Goal: Manage account settings

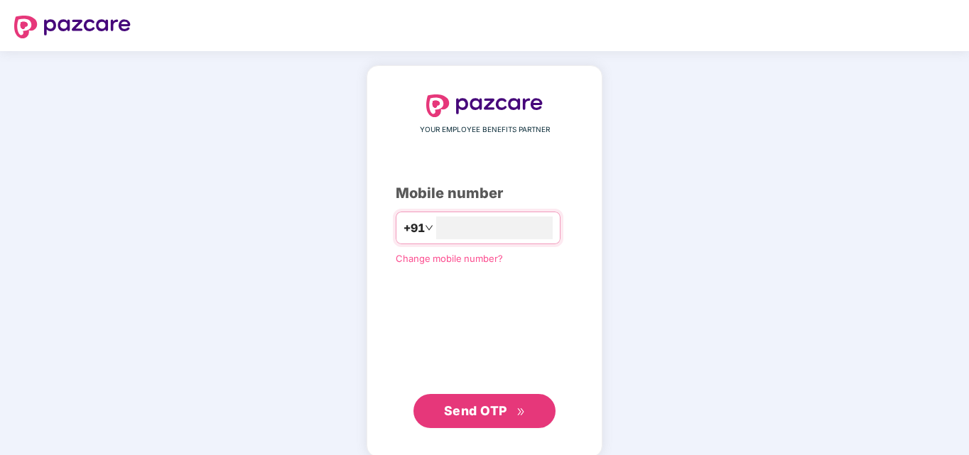
type input "**********"
click at [515, 418] on span "Send OTP" at bounding box center [485, 411] width 82 height 20
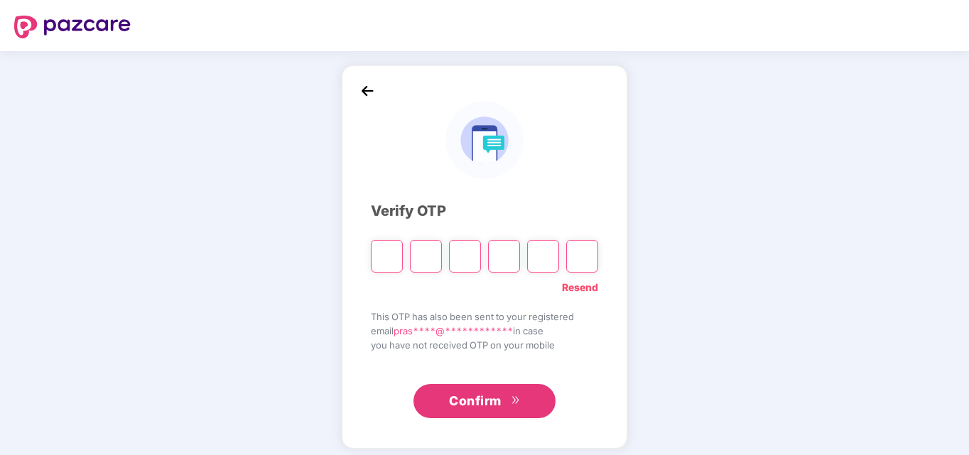
type input "*"
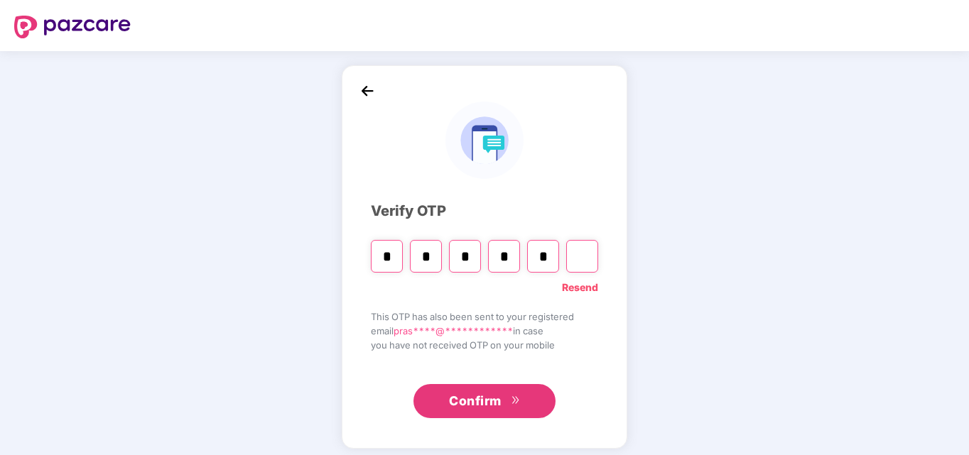
type input "*"
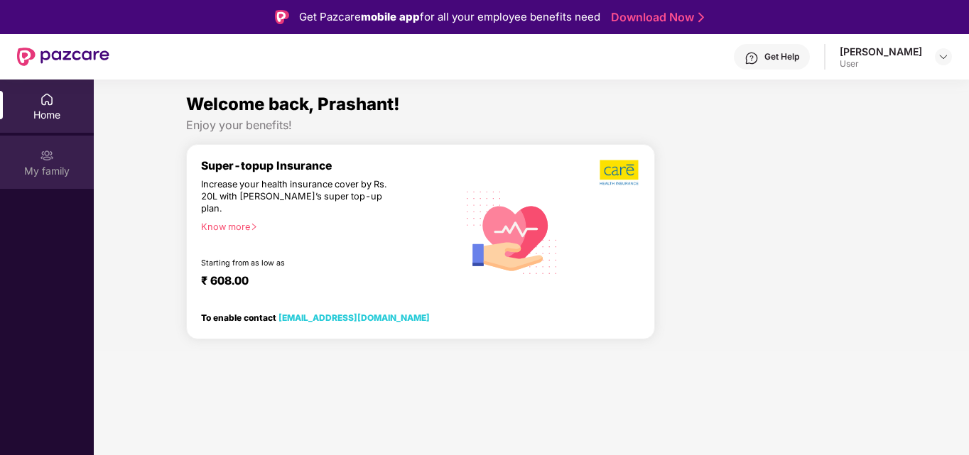
click at [49, 163] on div "My family" at bounding box center [47, 162] width 94 height 53
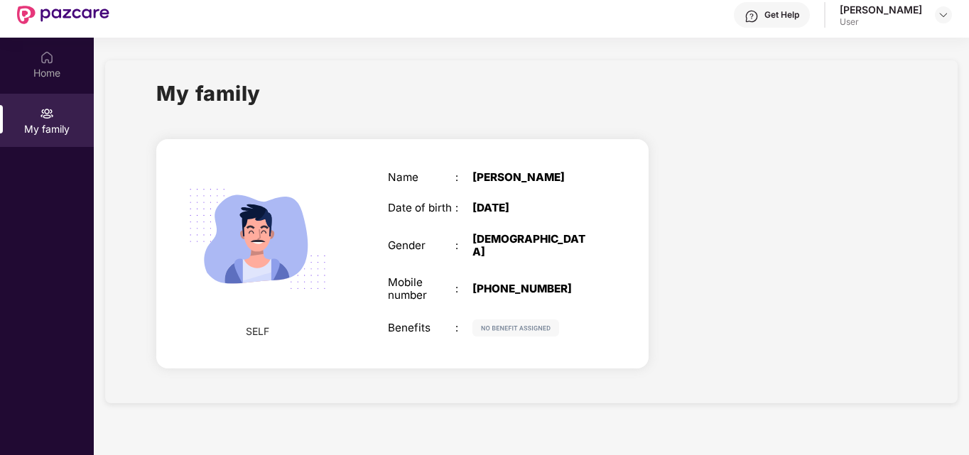
scroll to position [80, 0]
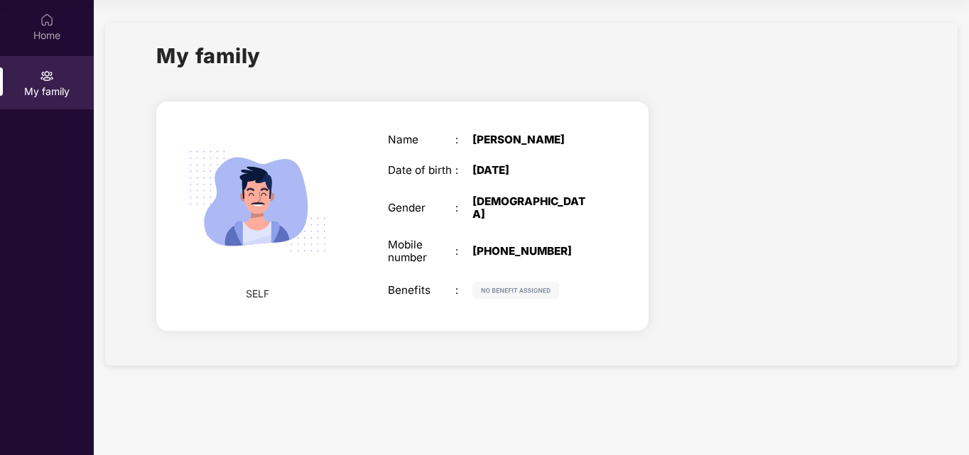
click at [588, 267] on div "Name : [PERSON_NAME] Date of birth : [DEMOGRAPHIC_DATA] Gender : [DEMOGRAPHIC_D…" at bounding box center [490, 216] width 232 height 201
click at [542, 287] on img at bounding box center [515, 290] width 87 height 17
click at [263, 298] on span "SELF" at bounding box center [257, 294] width 23 height 16
click at [323, 254] on img at bounding box center [258, 202] width 170 height 170
click at [328, 193] on img at bounding box center [258, 202] width 170 height 170
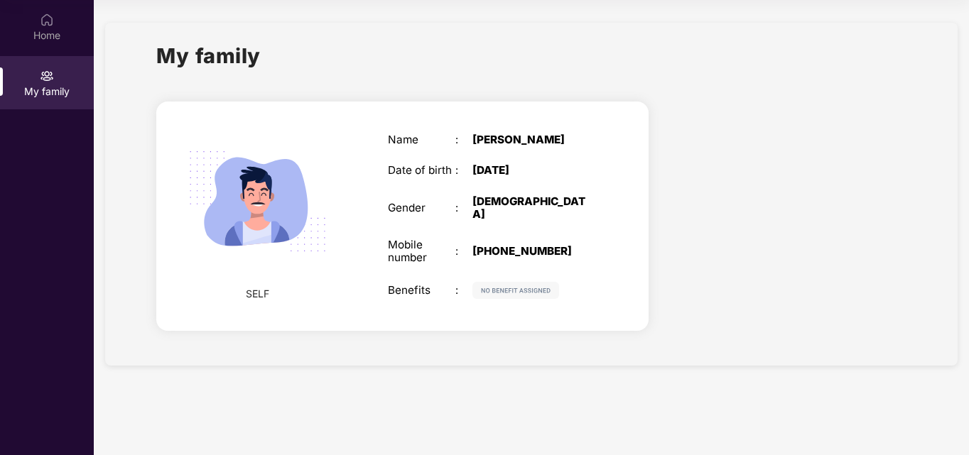
click at [328, 193] on img at bounding box center [258, 202] width 170 height 170
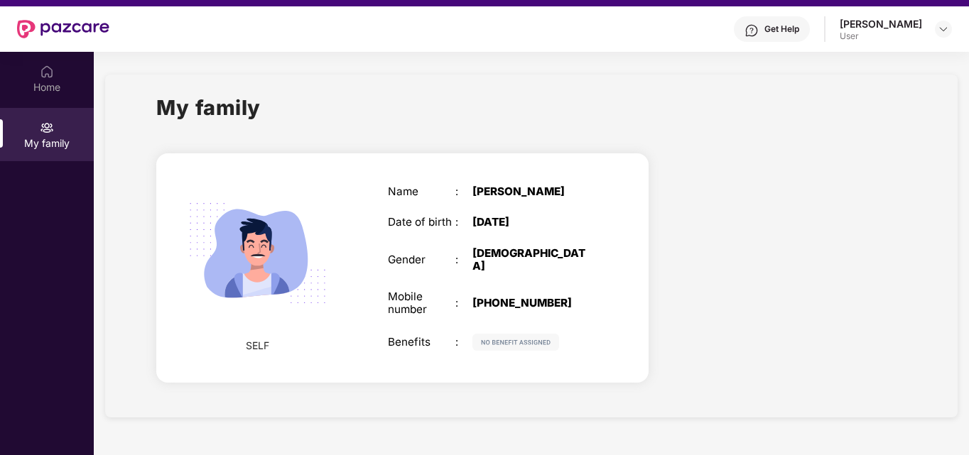
scroll to position [0, 0]
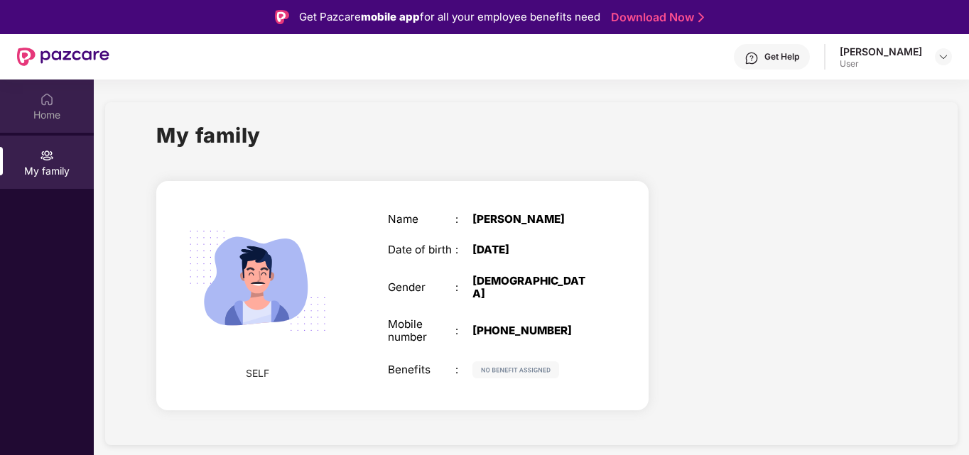
click at [70, 109] on div "Home" at bounding box center [47, 115] width 94 height 14
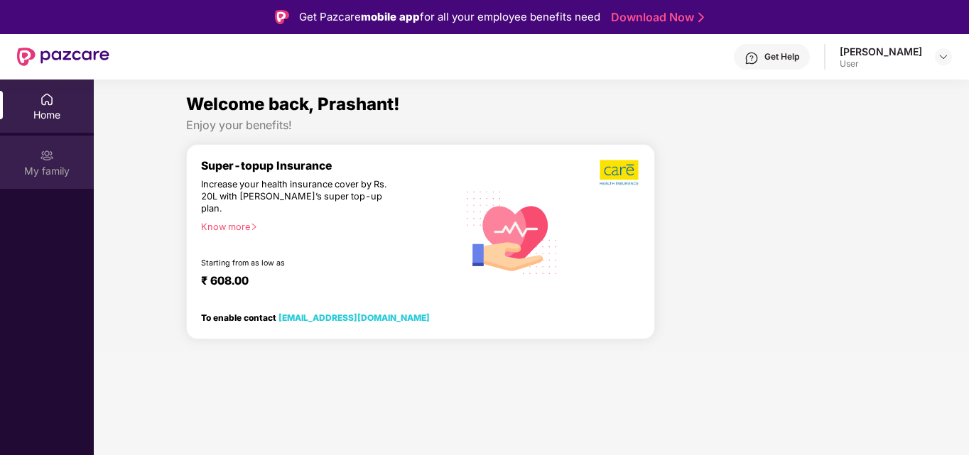
click at [48, 151] on img at bounding box center [47, 155] width 14 height 14
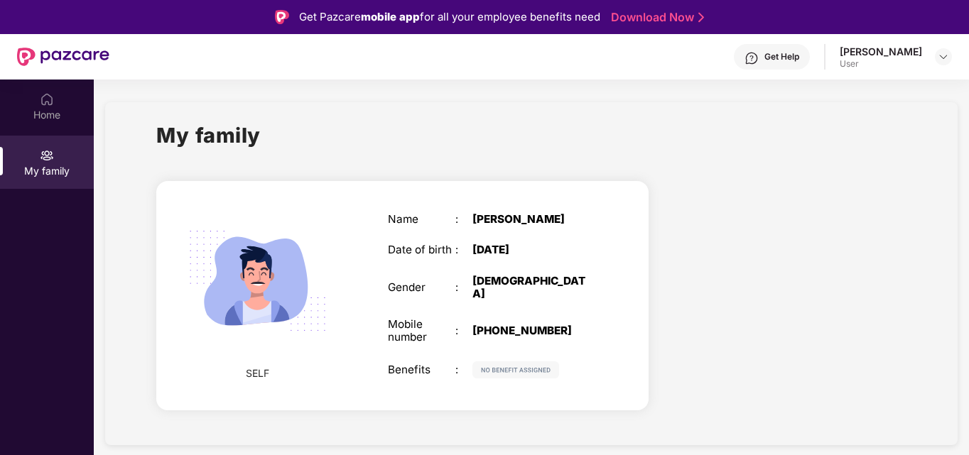
click at [37, 202] on div "Home My family" at bounding box center [47, 307] width 94 height 455
click at [516, 364] on img at bounding box center [515, 370] width 87 height 17
click at [427, 364] on div "Benefits" at bounding box center [422, 370] width 68 height 13
click at [450, 364] on div "Benefits" at bounding box center [422, 370] width 68 height 13
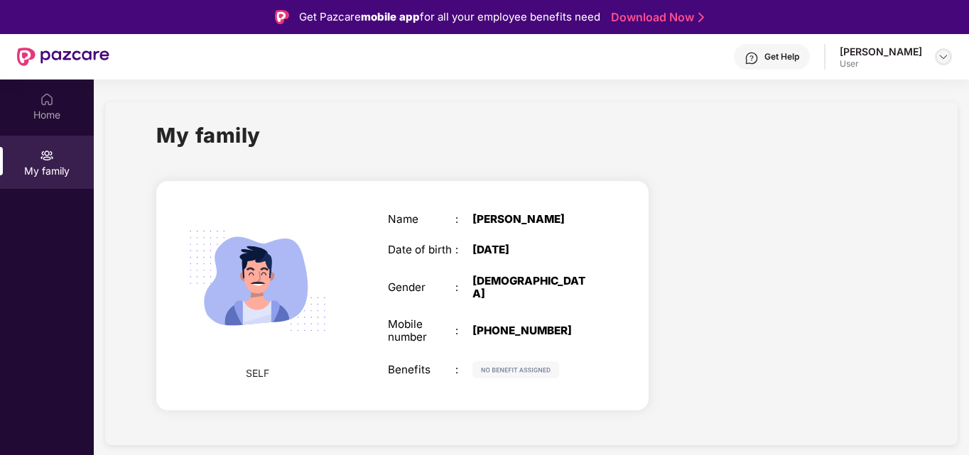
click at [951, 60] on div at bounding box center [943, 56] width 17 height 17
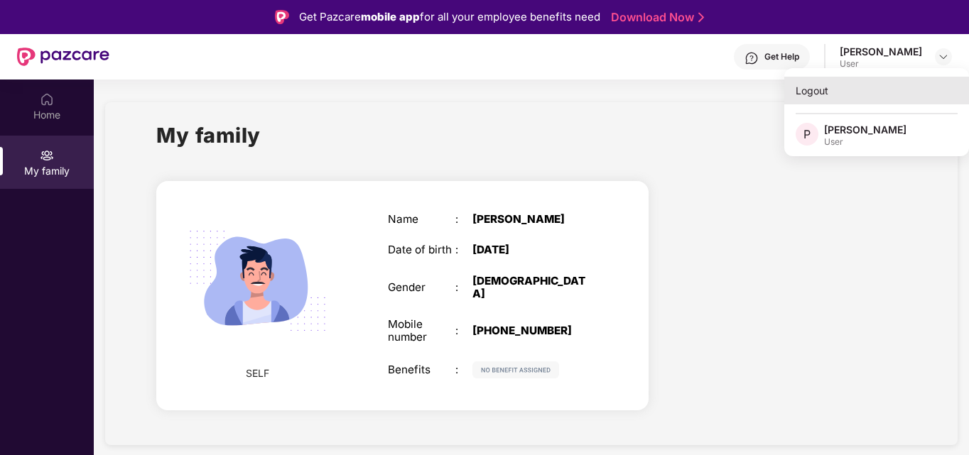
click at [889, 97] on div "Logout" at bounding box center [876, 91] width 185 height 28
